Goal: Check status: Check status

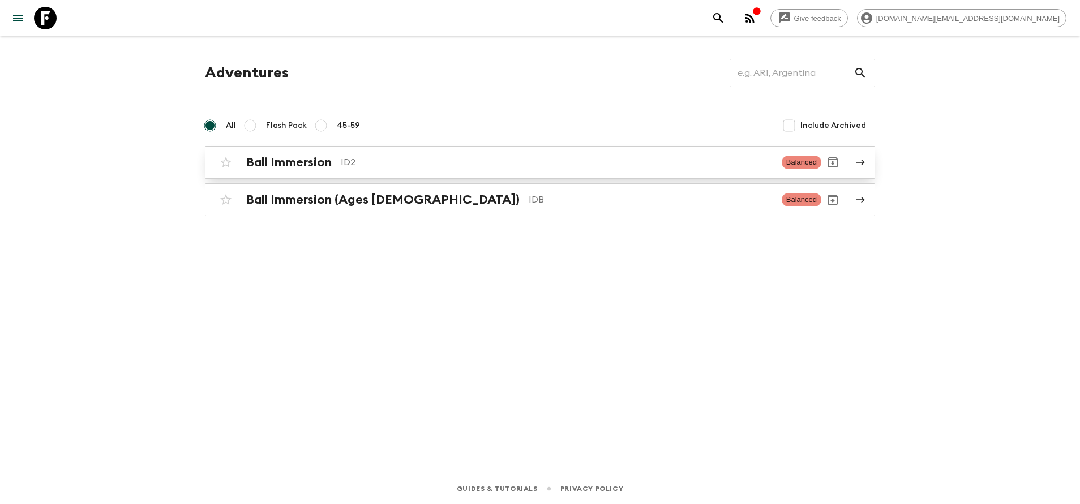
click at [376, 162] on p "ID2" at bounding box center [557, 163] width 432 height 14
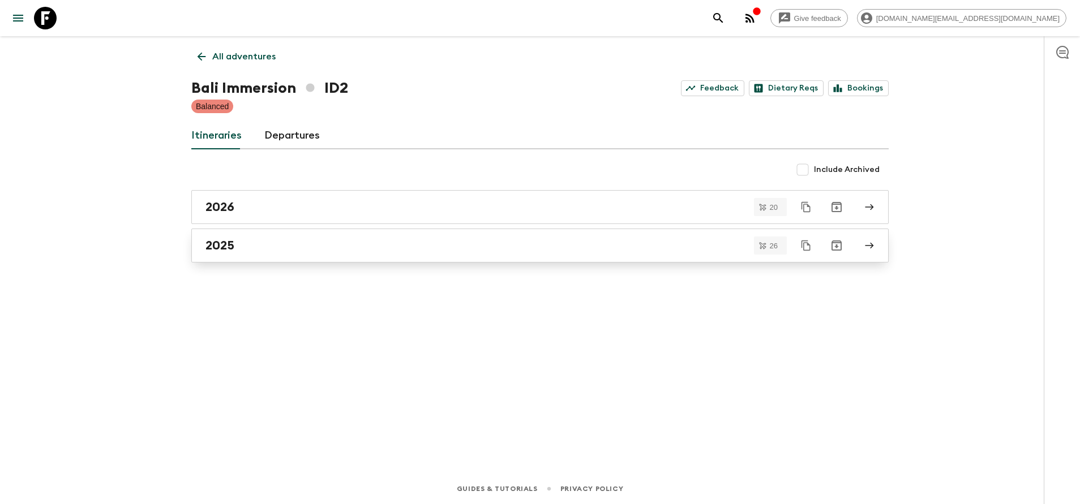
click at [321, 244] on div "2025" at bounding box center [528, 245] width 647 height 15
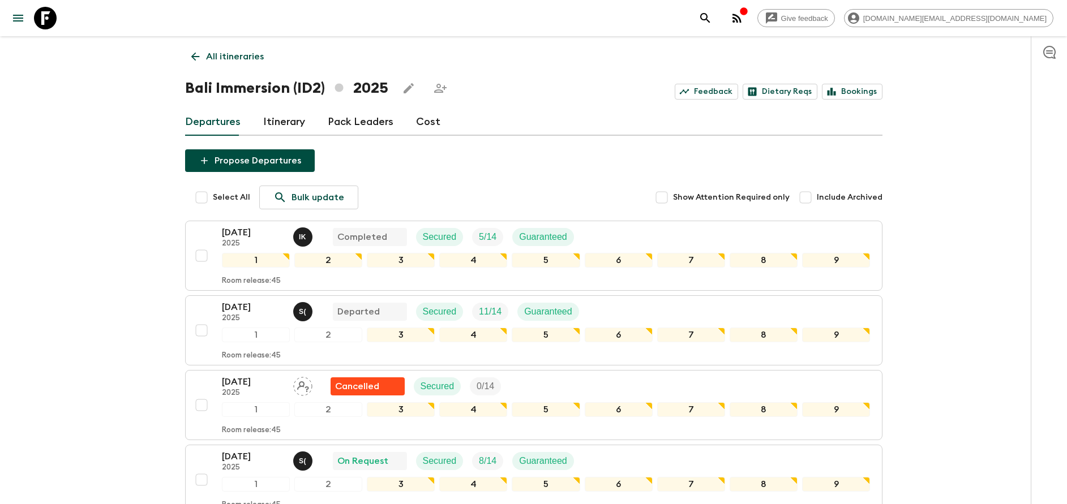
click at [688, 96] on icon at bounding box center [684, 92] width 10 height 10
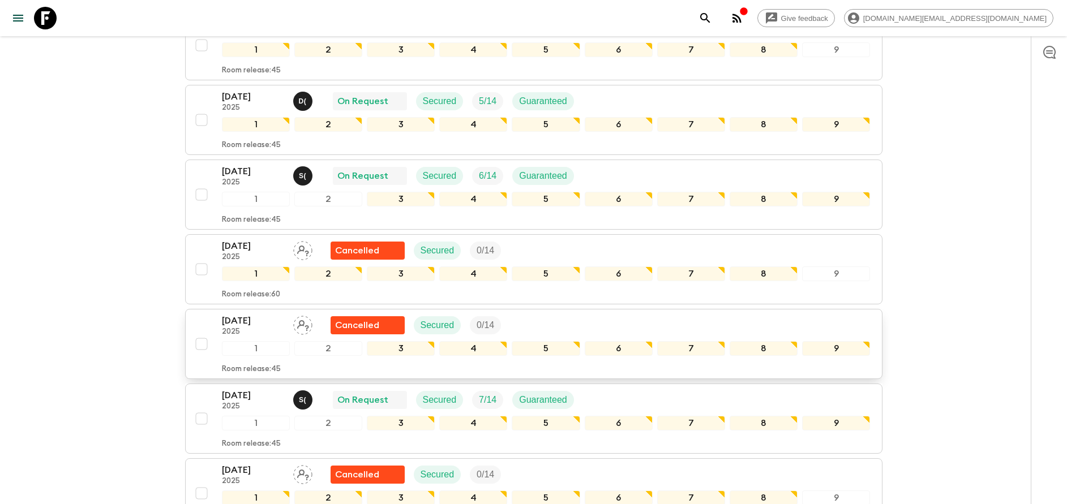
scroll to position [594, 0]
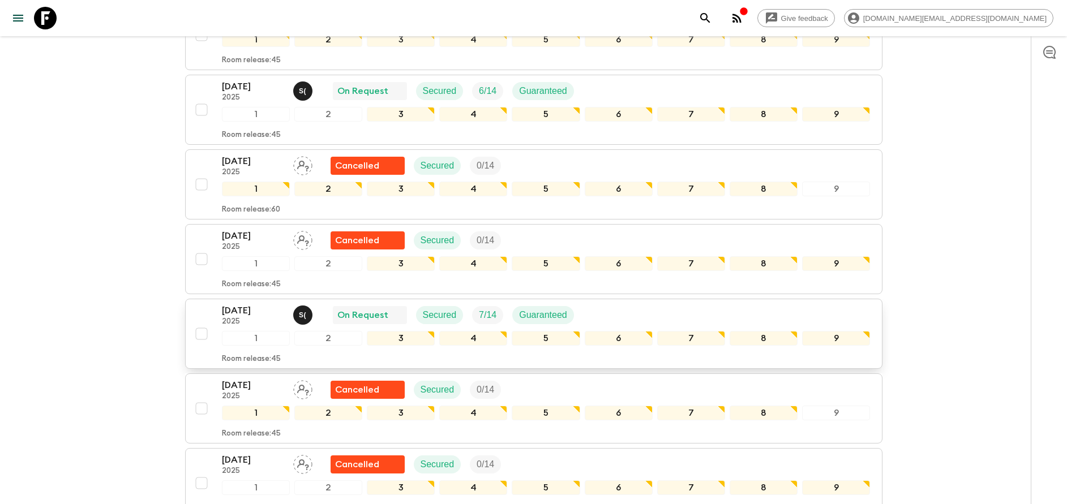
click at [259, 312] on p "[DATE]" at bounding box center [253, 311] width 62 height 14
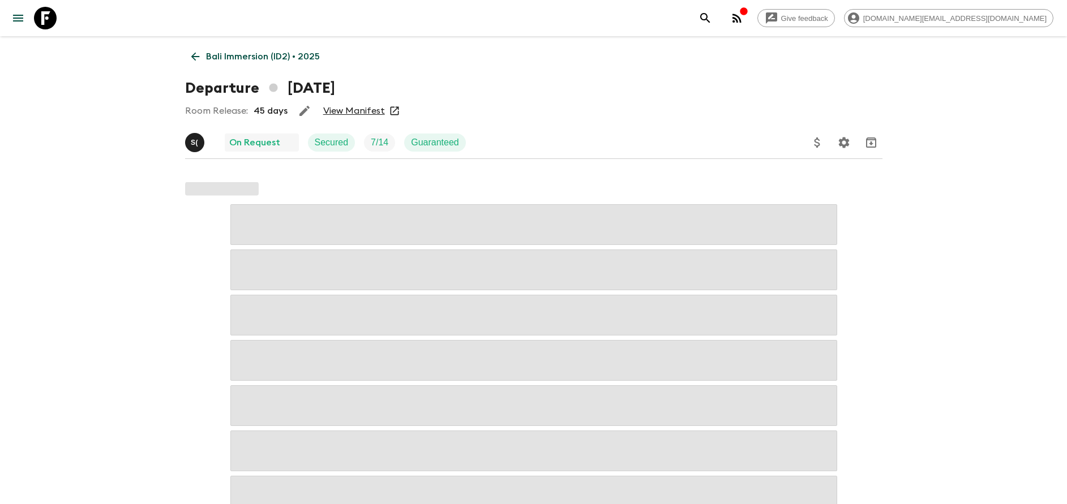
click at [338, 113] on link "View Manifest" at bounding box center [354, 110] width 62 height 11
